Goal: Task Accomplishment & Management: Use online tool/utility

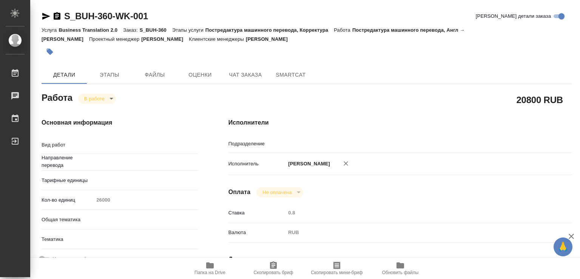
type input "англ-рус"
type input "Проектный офис"
